Goal: Task Accomplishment & Management: Complete application form

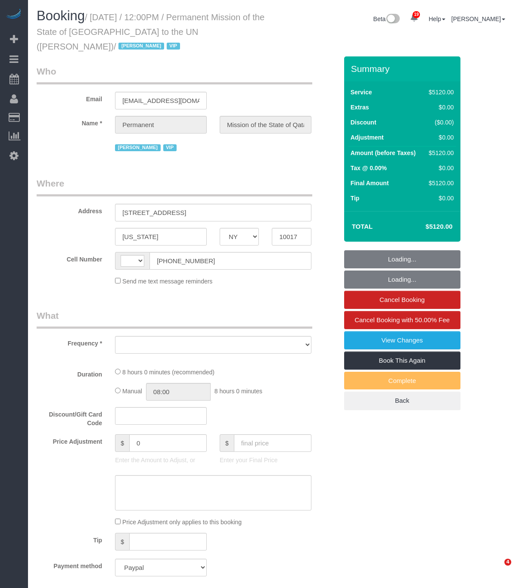
select select "NY"
select select "string:US"
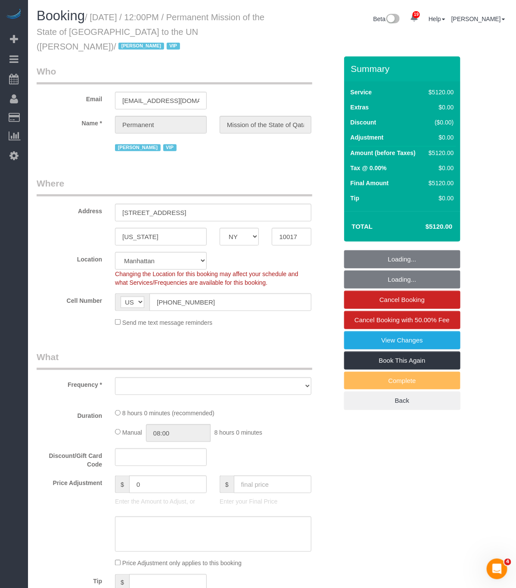
select select "object:793"
select select "number:89"
select select "number:90"
select select "number:15"
select select "number:7"
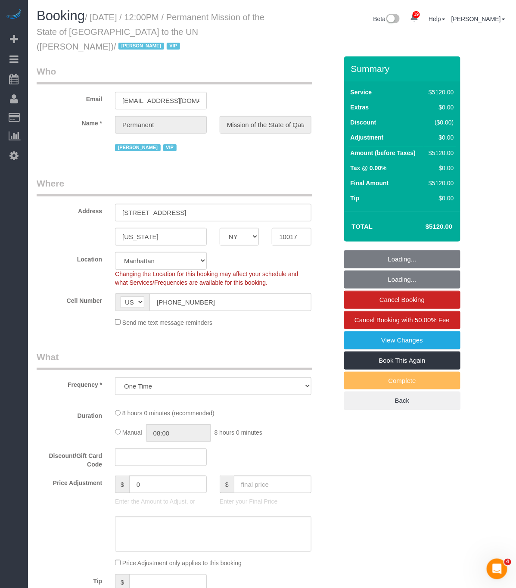
select select "object:1519"
select select "spot1"
select select "10"
select select "480"
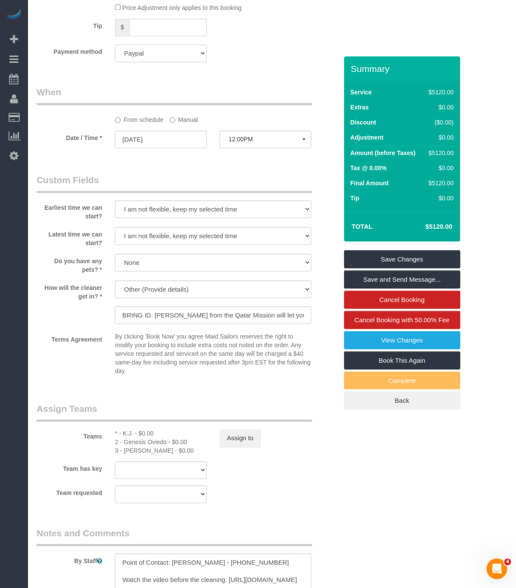
scroll to position [775, 0]
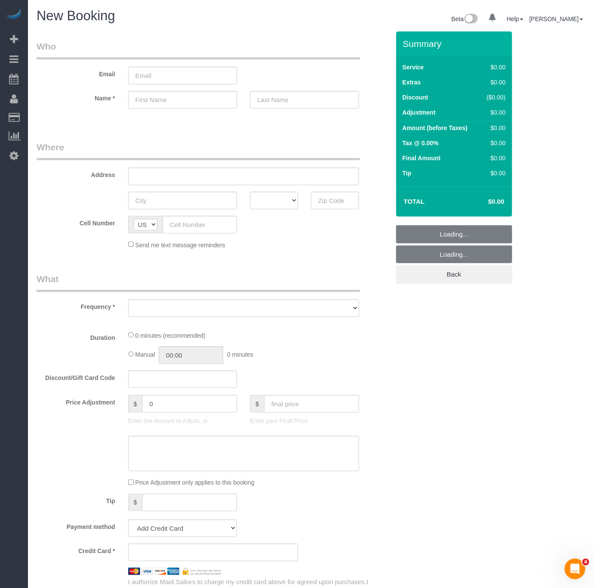
select select "number:89"
select select "number:90"
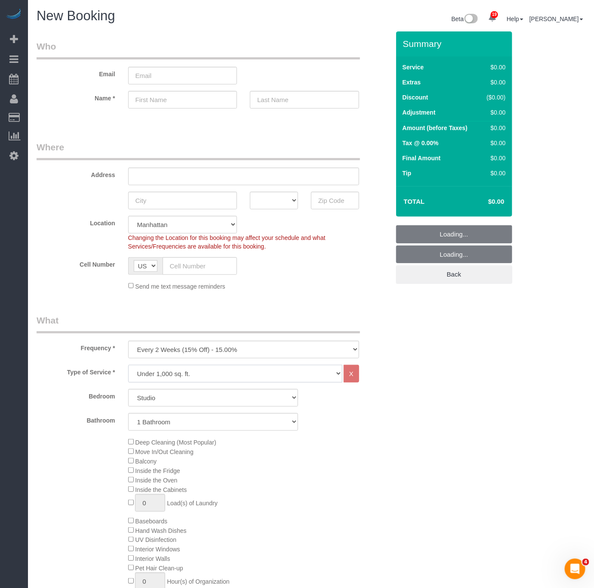
click at [212, 370] on select "Under 1,000 sq. ft. 1,001 - 1,500 sq. ft. 1,500+ sq. ft. Custom Cleaning Office…" at bounding box center [235, 374] width 214 height 18
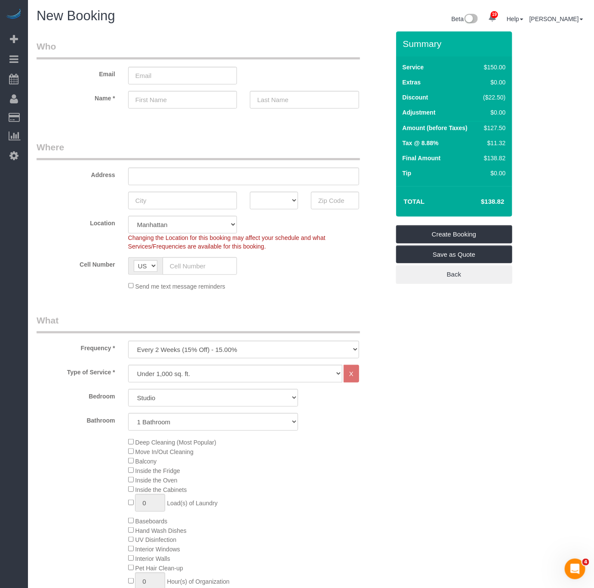
drag, startPoint x: 375, startPoint y: 310, endPoint x: 367, endPoint y: 318, distance: 11.3
click at [223, 349] on select "One Time Weekly (20% Off) - 20.00% Every 2 Weeks (15% Off) - 15.00% Every 4 Wee…" at bounding box center [243, 349] width 231 height 18
select select "object:1462"
click at [128, 341] on select "One Time Weekly (20% Off) - 20.00% Every 2 Weeks (15% Off) - 15.00% Every 4 Wee…" at bounding box center [243, 349] width 231 height 18
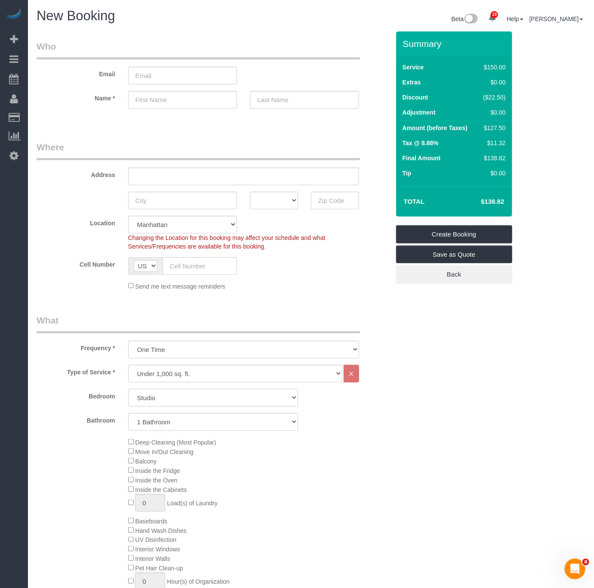
click at [212, 393] on select "Studio 1 Bedroom 2 Bedrooms 3 Bedrooms" at bounding box center [213, 398] width 170 height 18
select select "1"
click at [128, 390] on select "Studio 1 Bedroom 2 Bedrooms 3 Bedrooms" at bounding box center [213, 398] width 170 height 18
click at [185, 421] on select "1 Bathroom 2 Bathrooms" at bounding box center [213, 422] width 170 height 18
click at [128, 414] on select "1 Bathroom 2 Bathrooms" at bounding box center [213, 422] width 170 height 18
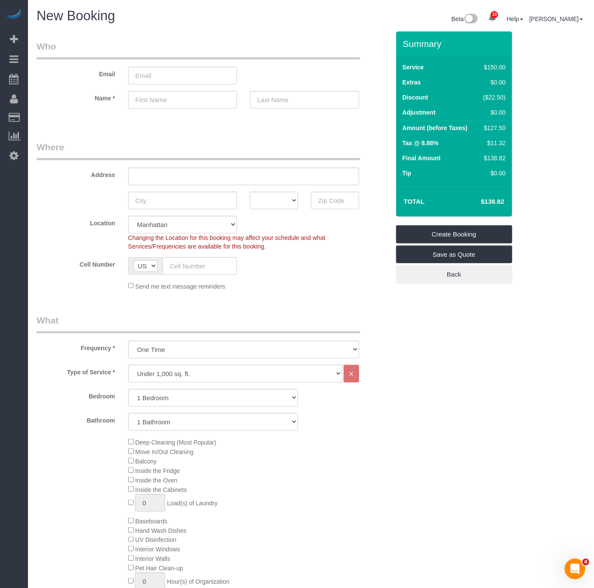
click at [376, 456] on div "Deep Cleaning (Most Popular) Move In/Out Cleaning Balcony Inside the Fridge Ins…" at bounding box center [259, 520] width 275 height 167
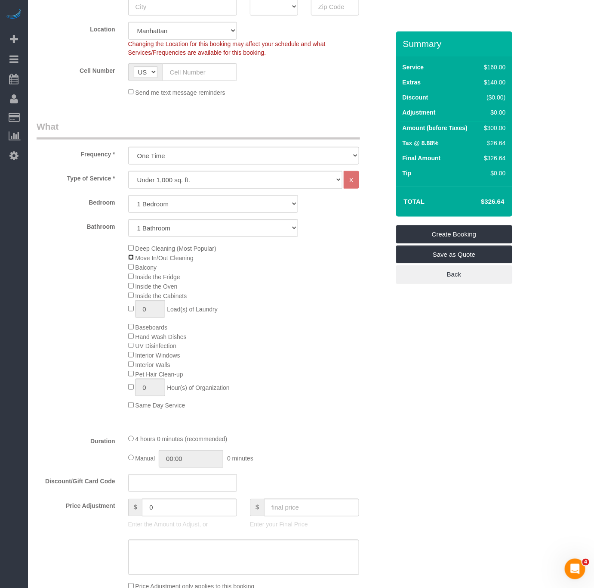
scroll to position [129, 0]
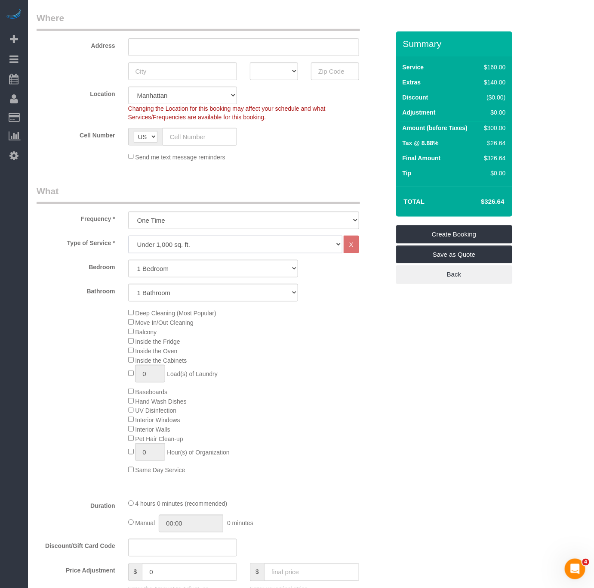
click at [198, 241] on select "Under 1,000 sq. ft. 1,001 - 1,500 sq. ft. 1,500+ sq. ft. Custom Cleaning Office…" at bounding box center [235, 244] width 214 height 18
select select "213"
click at [128, 236] on select "Under 1,000 sq. ft. 1,001 - 1,500 sq. ft. 1,500+ sq. ft. Custom Cleaning Office…" at bounding box center [235, 244] width 214 height 18
select select "1"
select select "120"
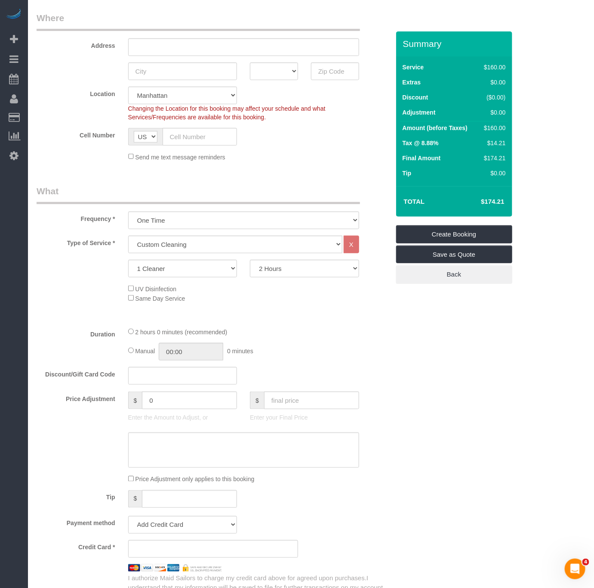
click at [376, 13] on div "Address" at bounding box center [213, 34] width 366 height 44
